Goal: Information Seeking & Learning: Learn about a topic

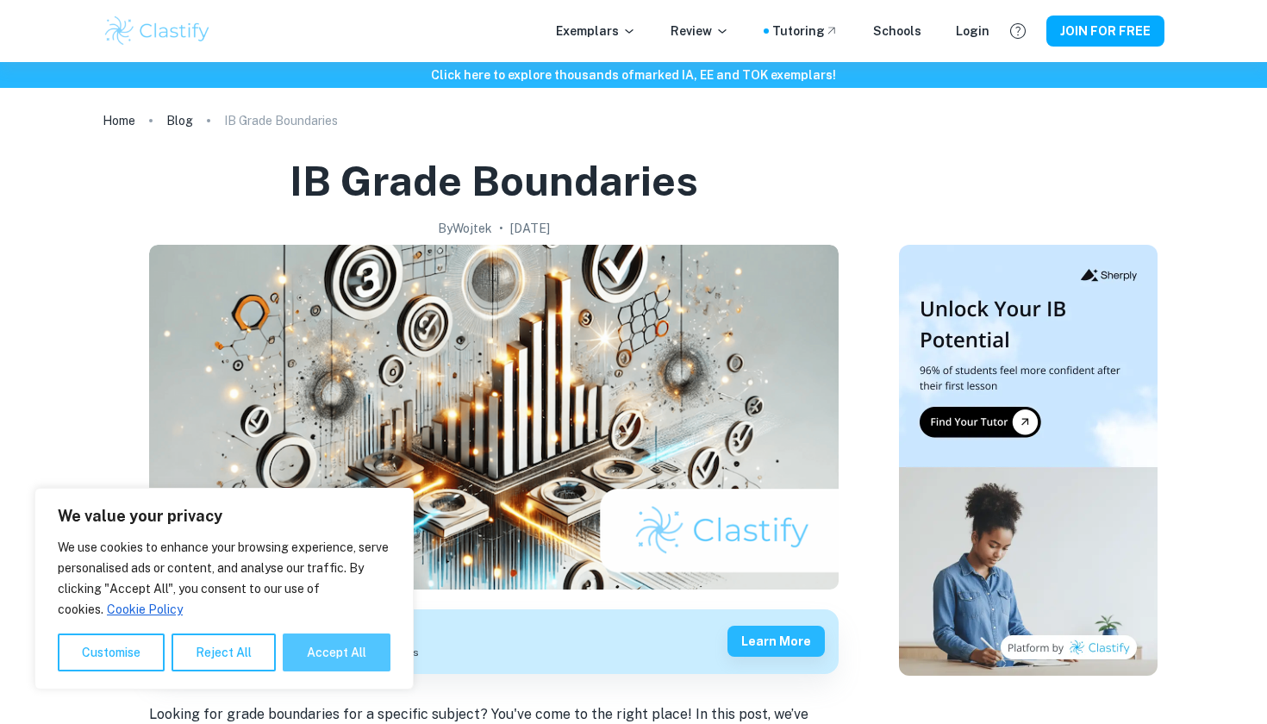
click at [369, 664] on button "Accept All" at bounding box center [337, 653] width 108 height 38
checkbox input "true"
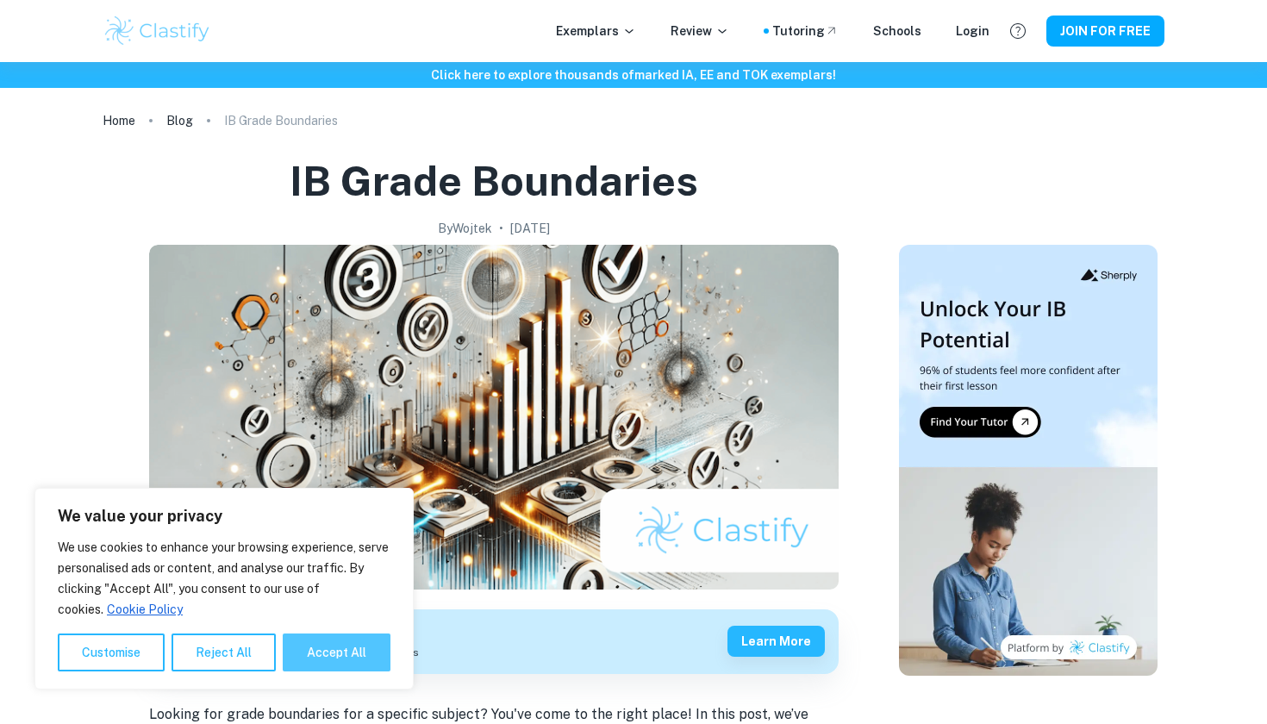
checkbox input "true"
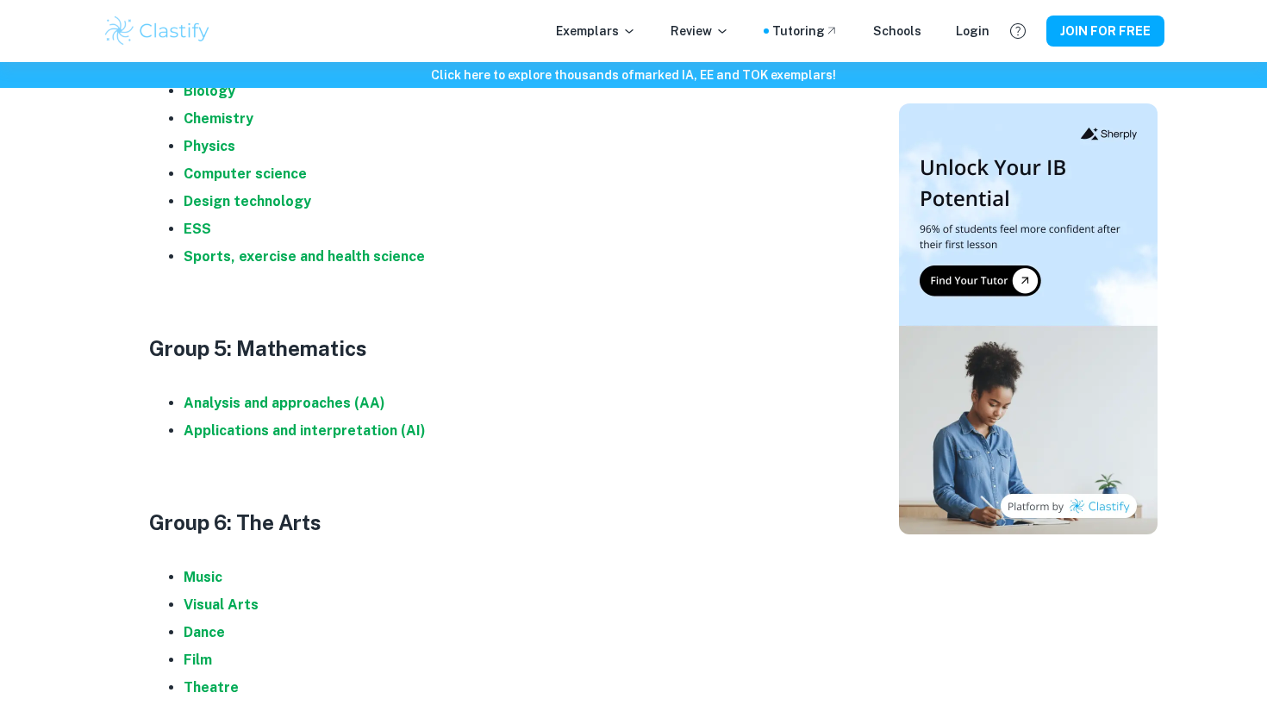
scroll to position [1858, 0]
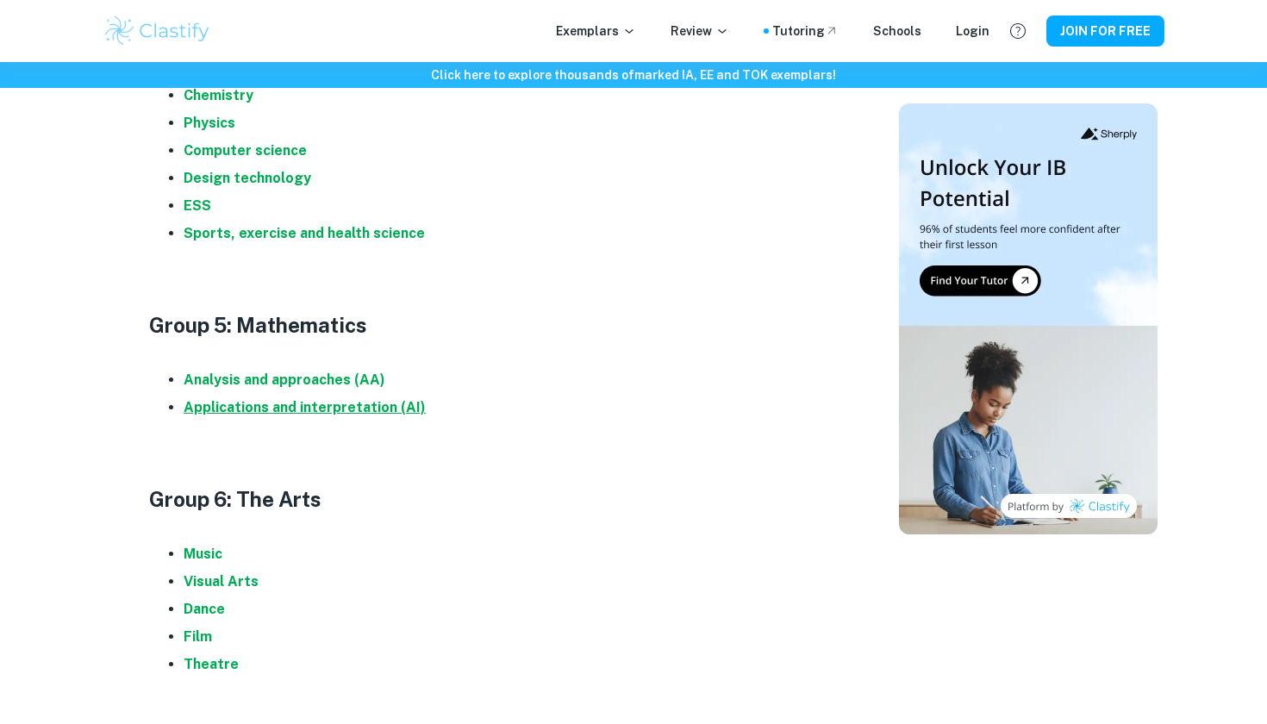
click at [367, 399] on strong "Applications and interpretation (AI)" at bounding box center [305, 407] width 242 height 16
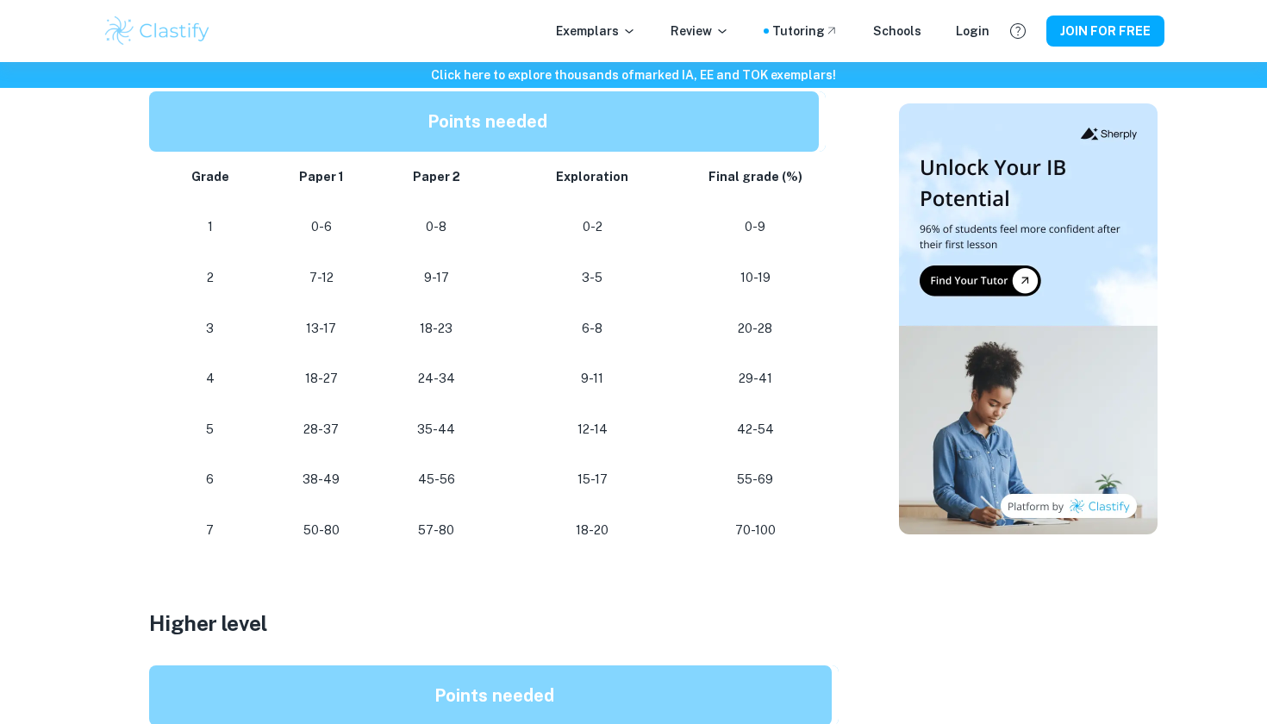
scroll to position [948, 0]
